Goal: Information Seeking & Learning: Compare options

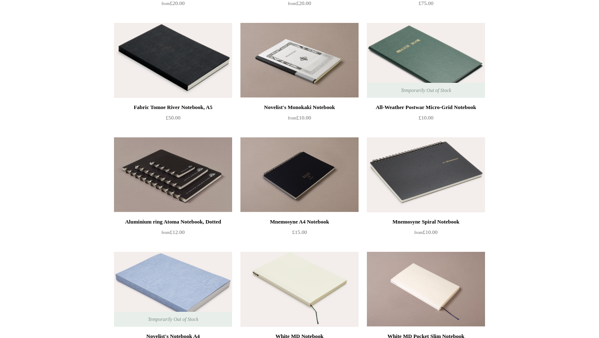
scroll to position [1986, 0]
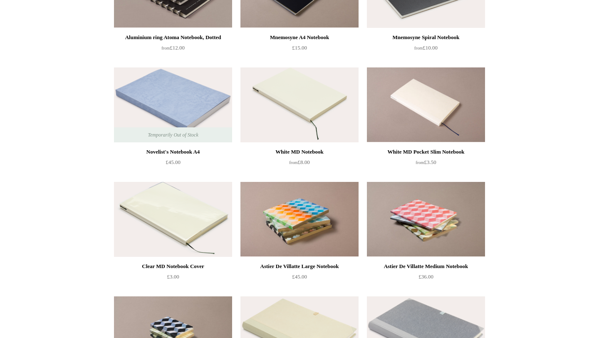
click at [201, 101] on img at bounding box center [173, 104] width 118 height 75
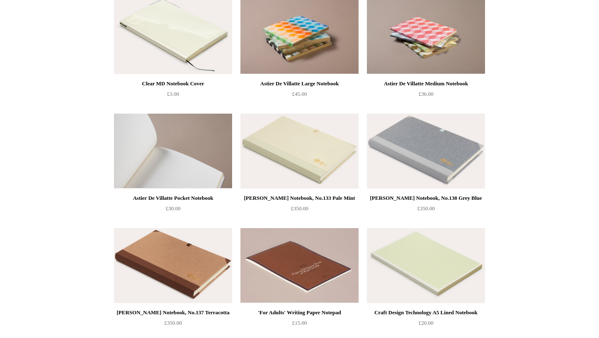
click at [203, 168] on img at bounding box center [173, 151] width 118 height 75
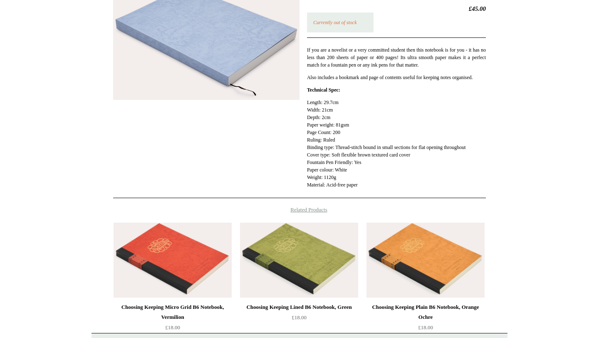
scroll to position [274, 0]
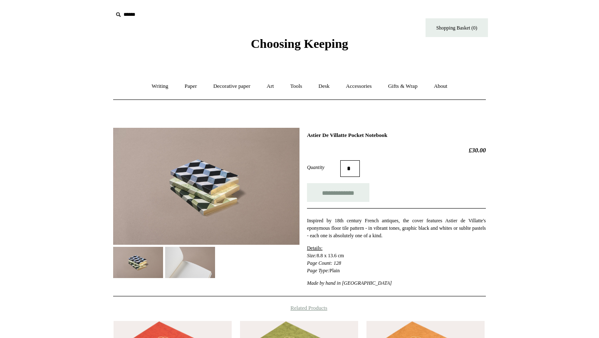
click at [191, 265] on img at bounding box center [190, 262] width 50 height 31
